Goal: Find specific page/section: Find specific page/section

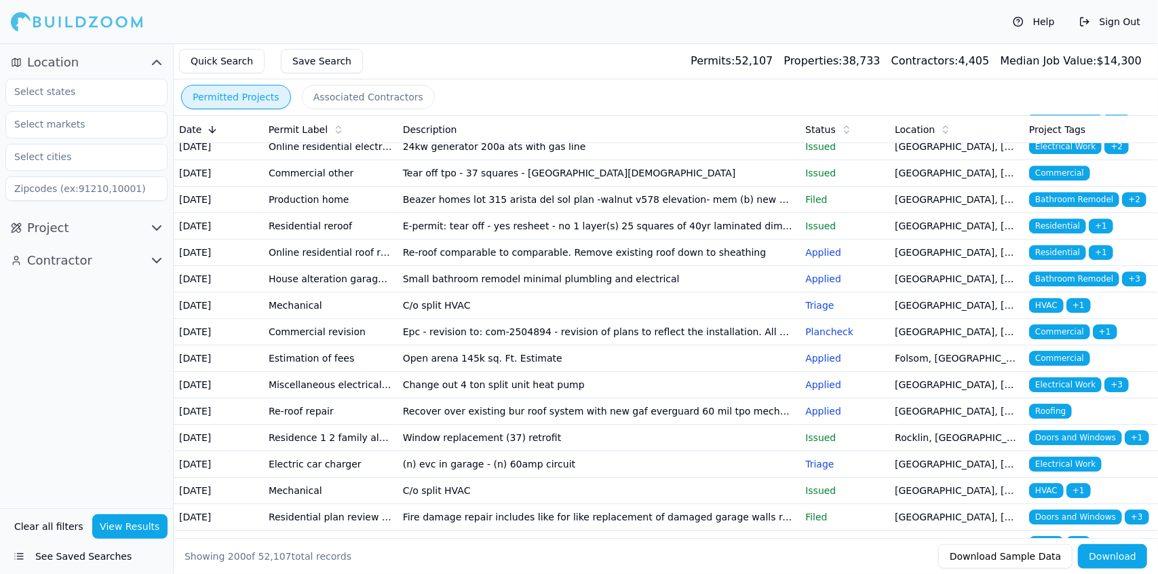
scroll to position [2854, 0]
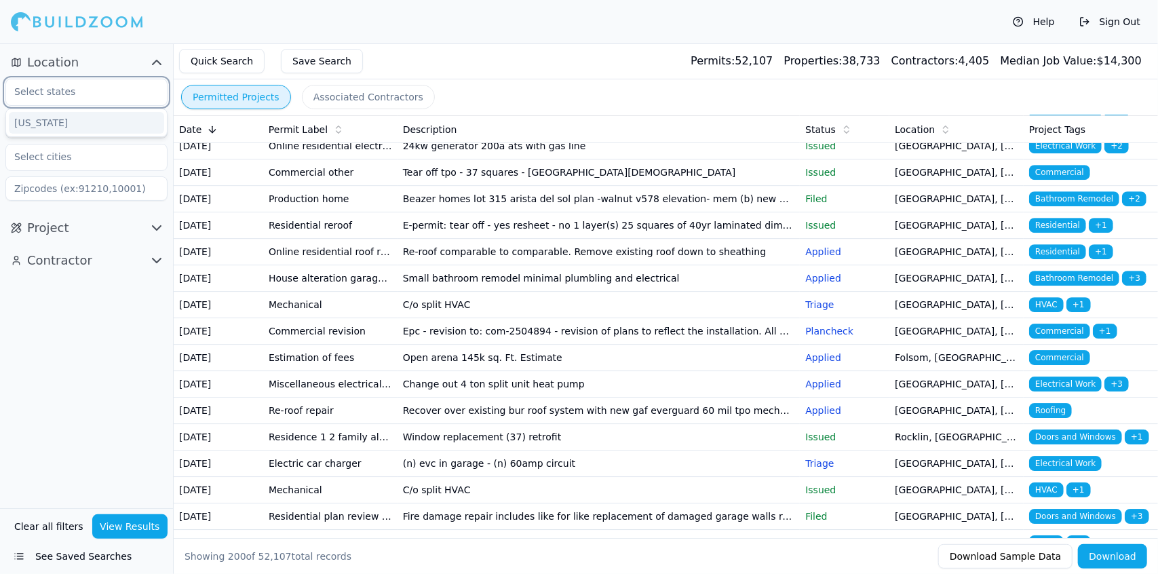
click at [128, 91] on input "text" at bounding box center [78, 91] width 144 height 24
click at [123, 121] on div "[US_STATE]" at bounding box center [86, 123] width 155 height 22
click at [103, 155] on input "text" at bounding box center [78, 156] width 144 height 24
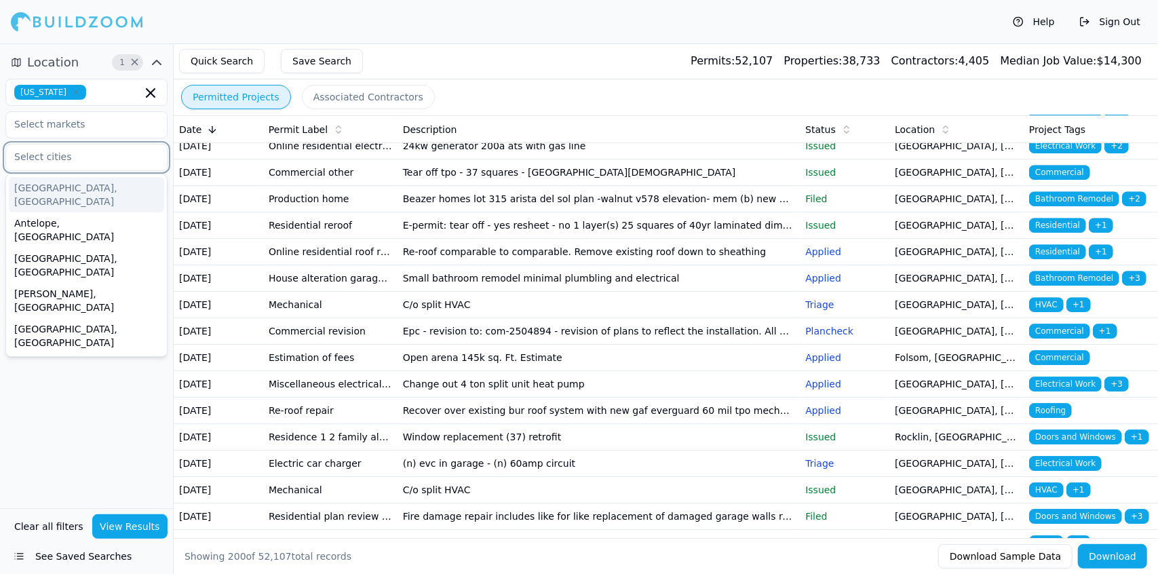
click at [126, 158] on input "text" at bounding box center [78, 156] width 144 height 24
drag, startPoint x: 126, startPoint y: 158, endPoint x: 115, endPoint y: 152, distance: 13.0
click at [115, 152] on input "text" at bounding box center [78, 156] width 144 height 24
type input "B"
type input "C"
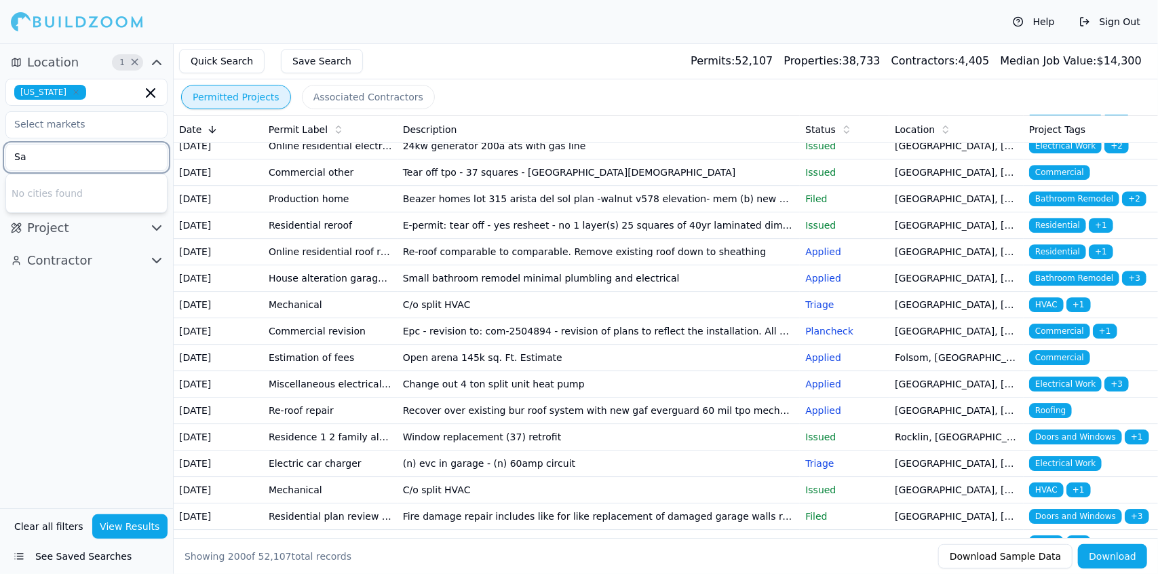
type input "S"
type input "C"
type input "L"
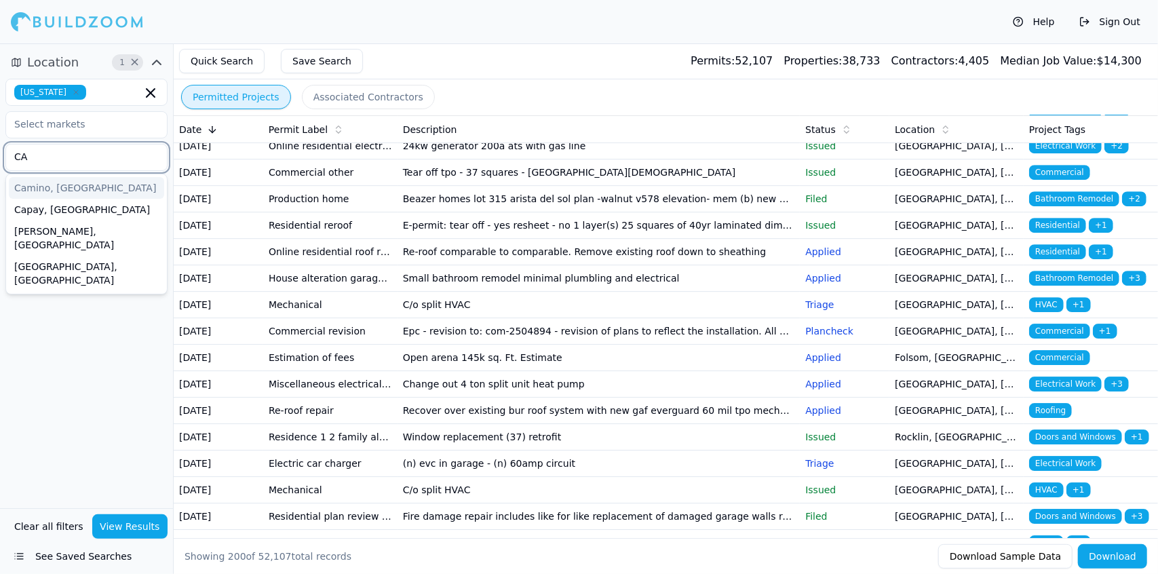
click at [90, 160] on input "CA" at bounding box center [78, 156] width 144 height 24
type input "C"
